Goal: Task Accomplishment & Management: Use online tool/utility

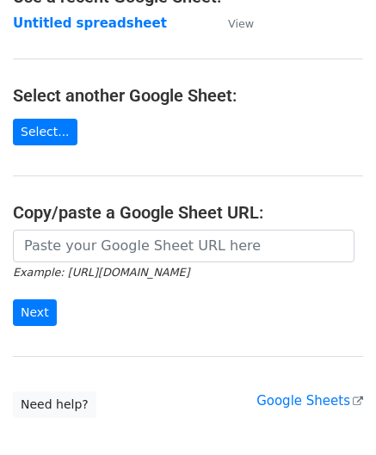
scroll to position [172, 0]
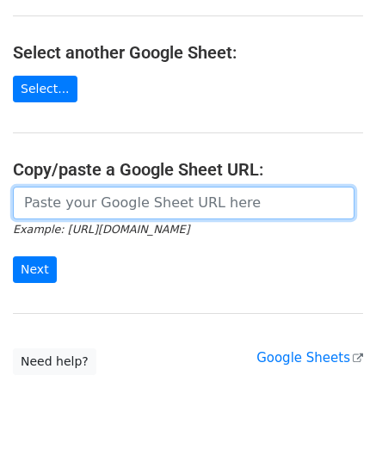
click at [75, 204] on input "url" at bounding box center [183, 203] width 341 height 33
paste input "[URL][DOMAIN_NAME]"
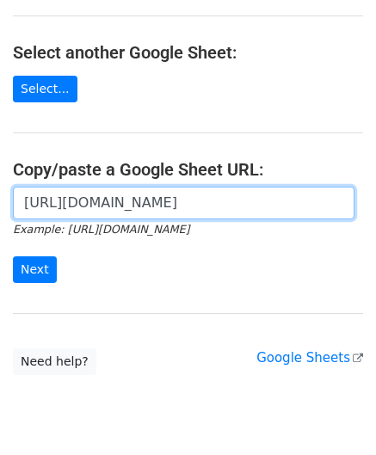
scroll to position [0, 380]
type input "[URL][DOMAIN_NAME]"
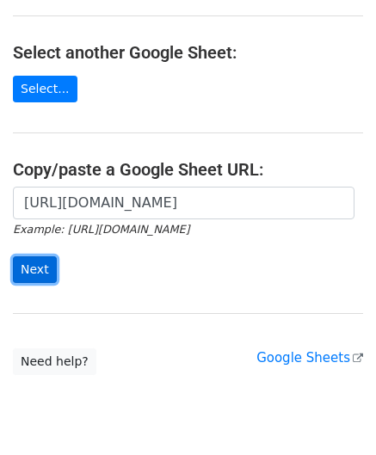
click at [39, 268] on input "Next" at bounding box center [35, 269] width 44 height 27
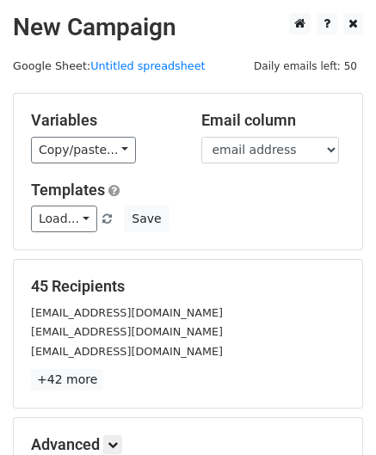
scroll to position [210, 0]
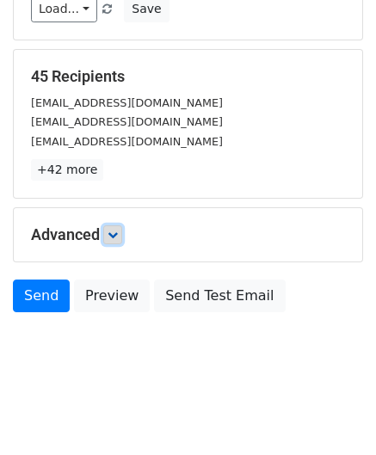
click at [108, 229] on link at bounding box center [112, 234] width 19 height 19
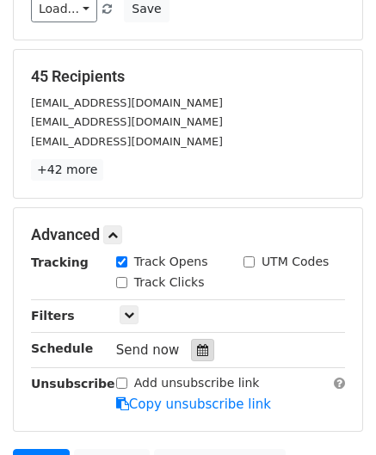
click at [200, 348] on div at bounding box center [202, 350] width 23 height 22
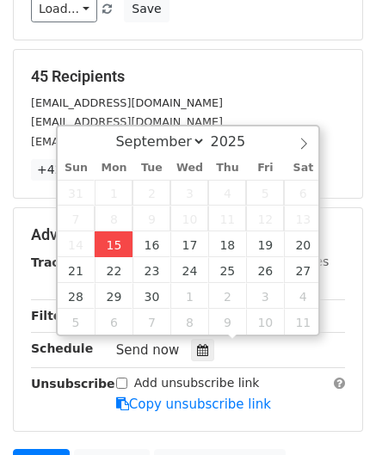
type input "2025-09-15 12:00"
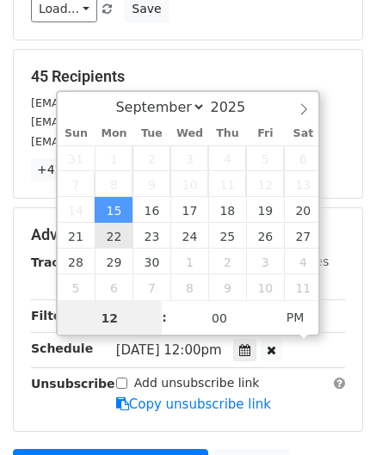
paste input "1"
type input "11"
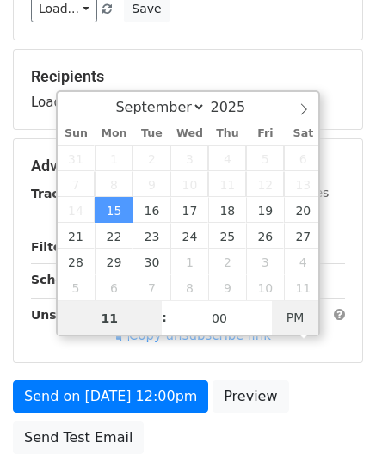
type input "2025-09-15 11:00"
click at [296, 314] on span "AM" at bounding box center [295, 317] width 47 height 34
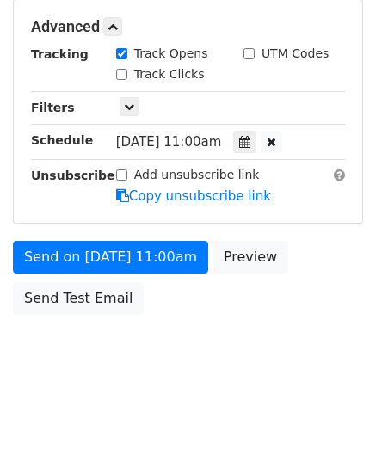
scroll to position [418, 0]
